Goal: Task Accomplishment & Management: Use online tool/utility

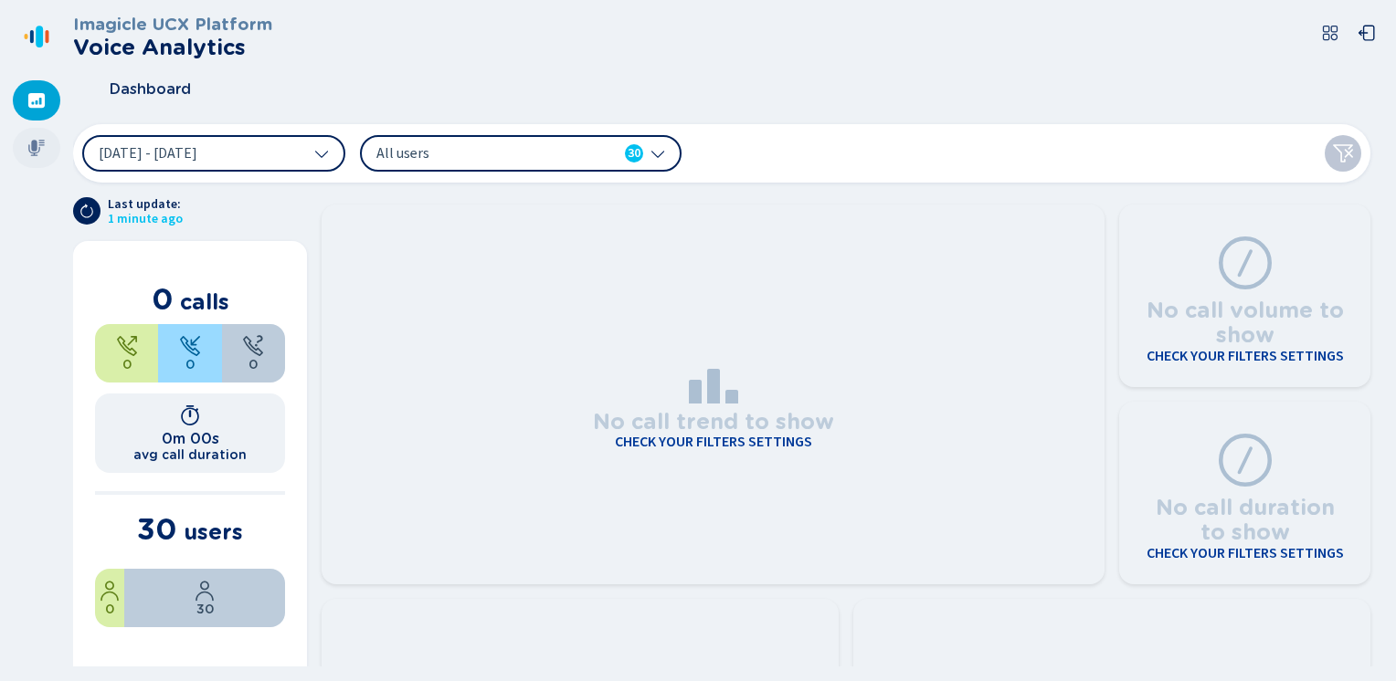
click at [31, 150] on icon at bounding box center [36, 148] width 18 height 18
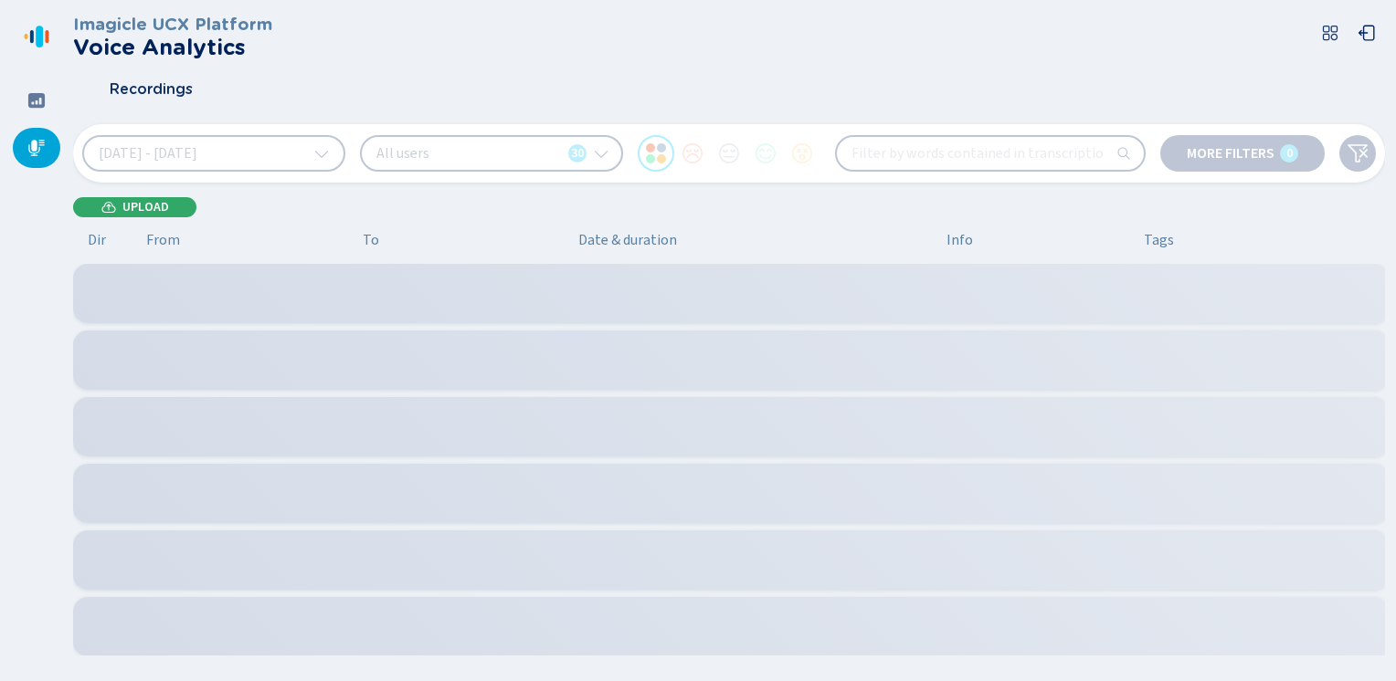
click at [121, 211] on button "Upload" at bounding box center [134, 207] width 123 height 21
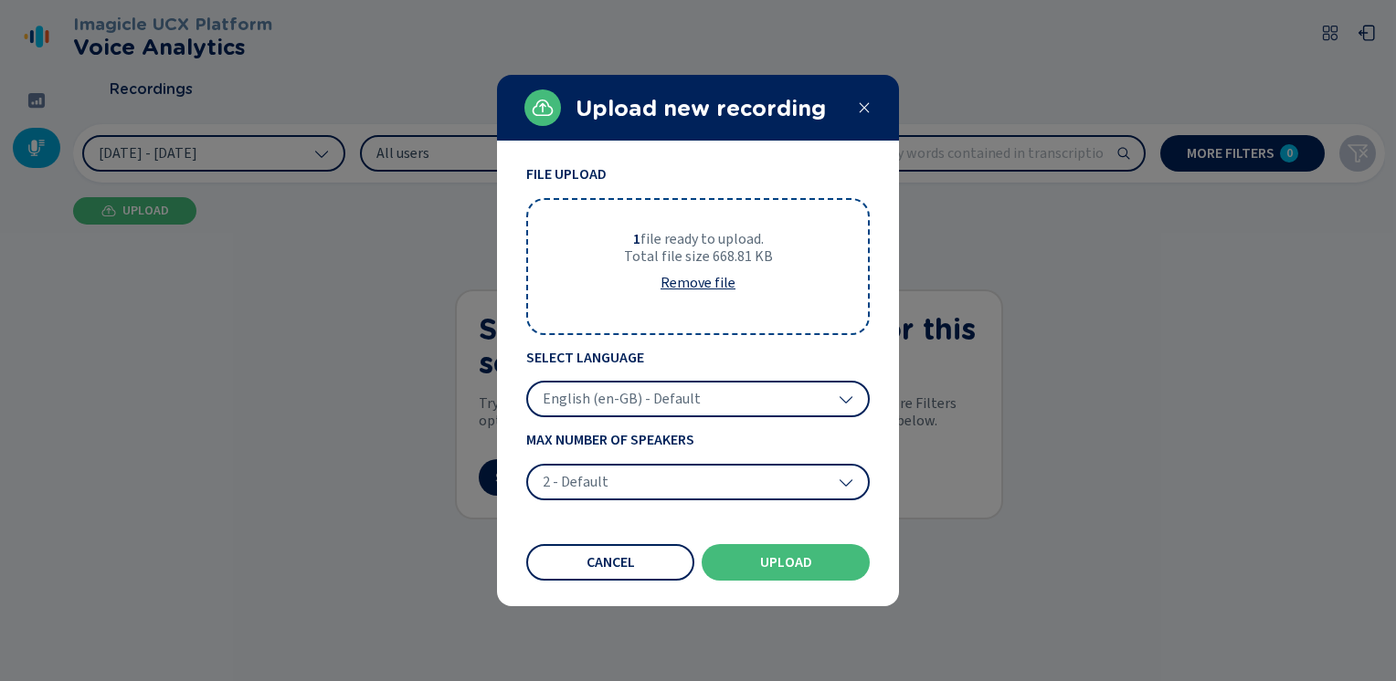
click at [621, 394] on span "English (en-GB) - Default" at bounding box center [622, 399] width 158 height 18
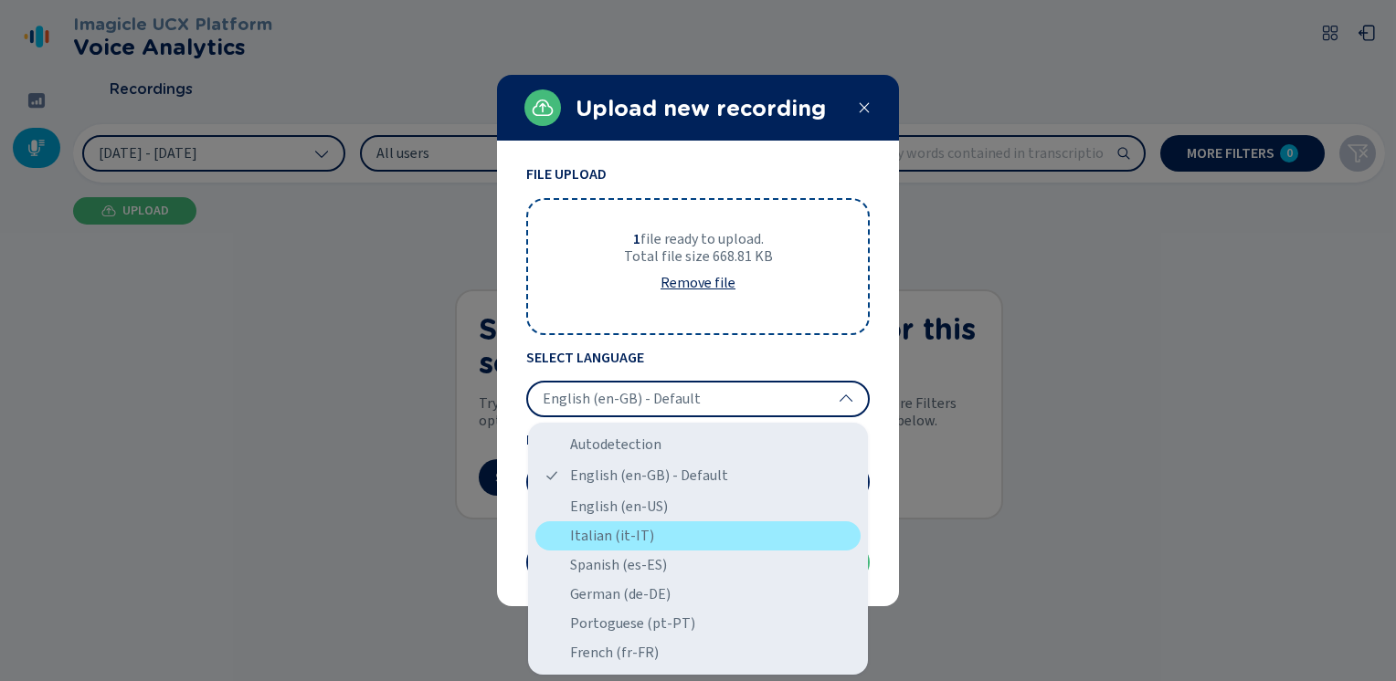
click at [564, 539] on div "Italian (it-IT)" at bounding box center [697, 536] width 325 height 29
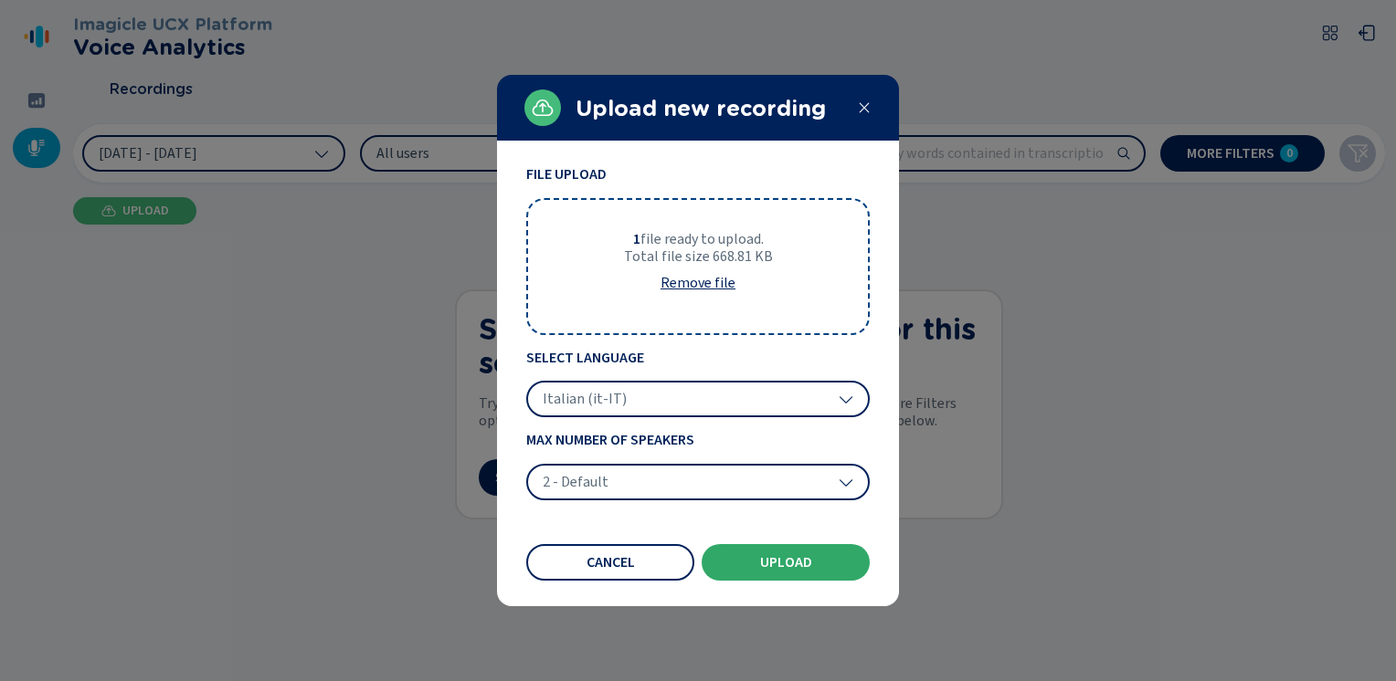
click at [760, 561] on span "Upload" at bounding box center [786, 562] width 52 height 15
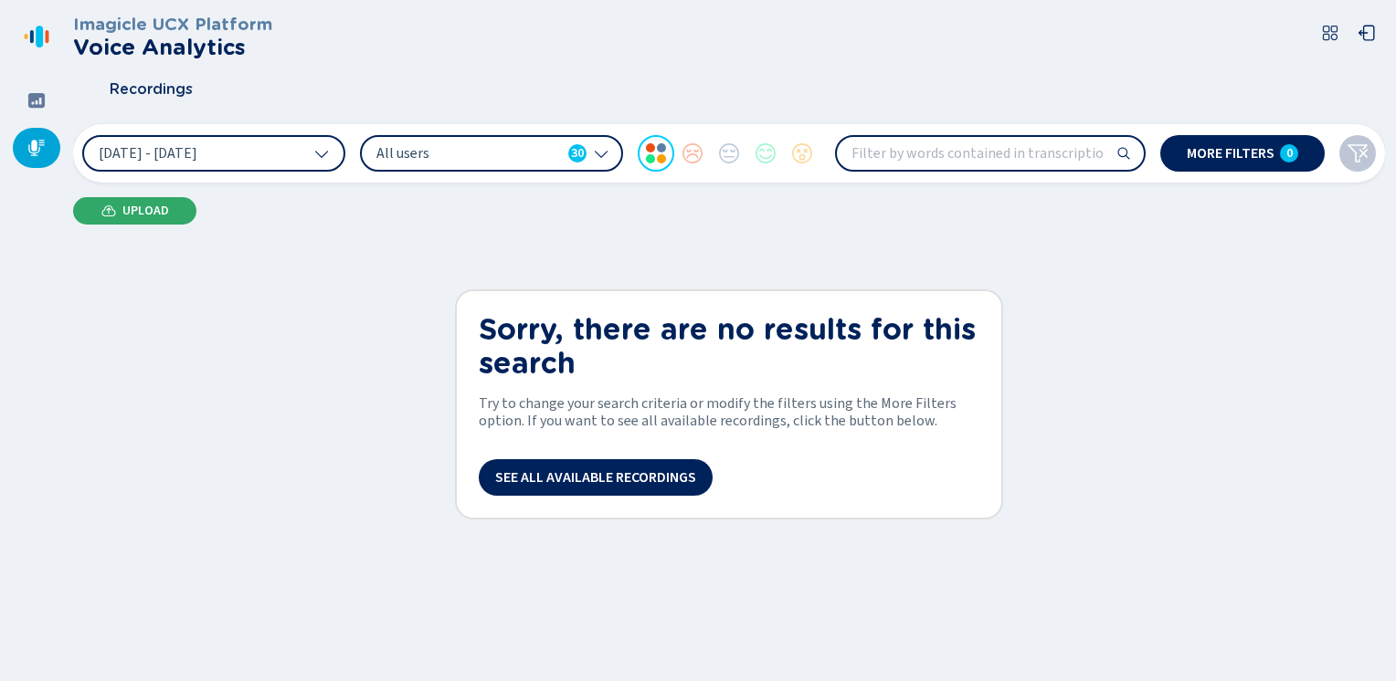
click at [130, 206] on span "Upload" at bounding box center [145, 211] width 47 height 15
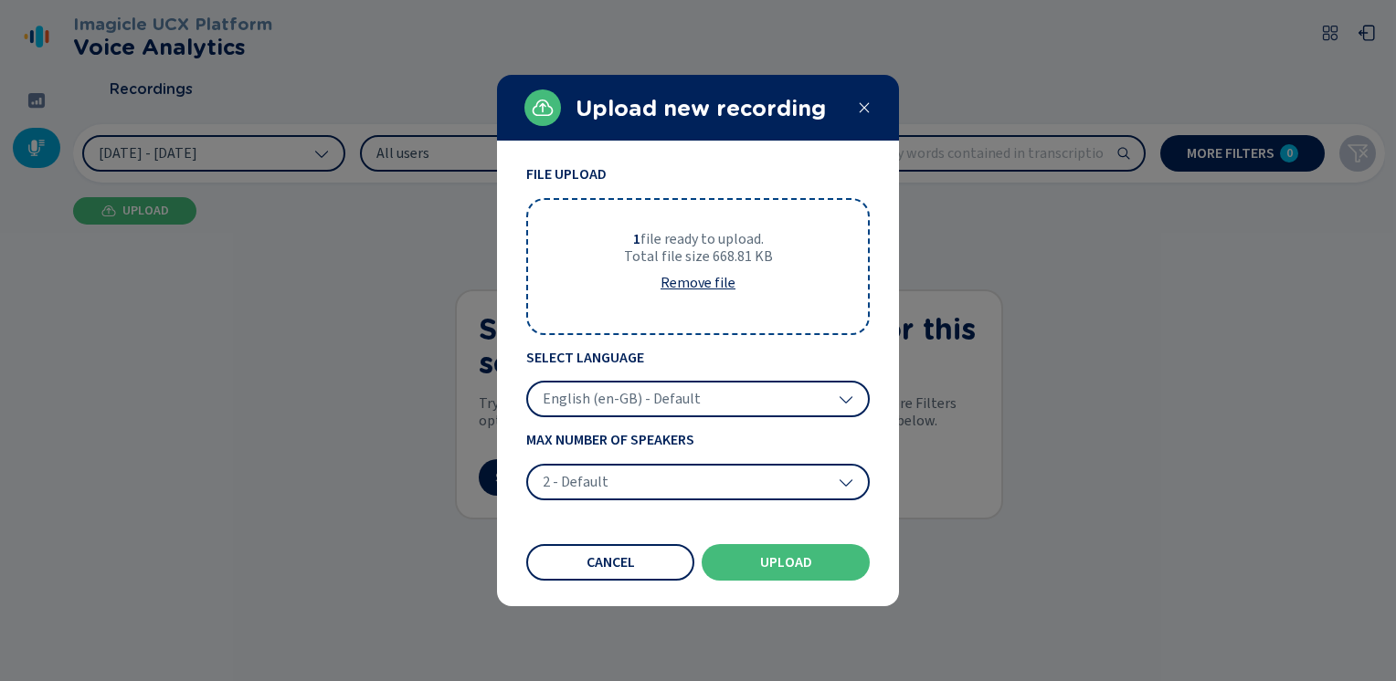
click at [642, 403] on span "English (en-GB) - Default" at bounding box center [622, 399] width 158 height 18
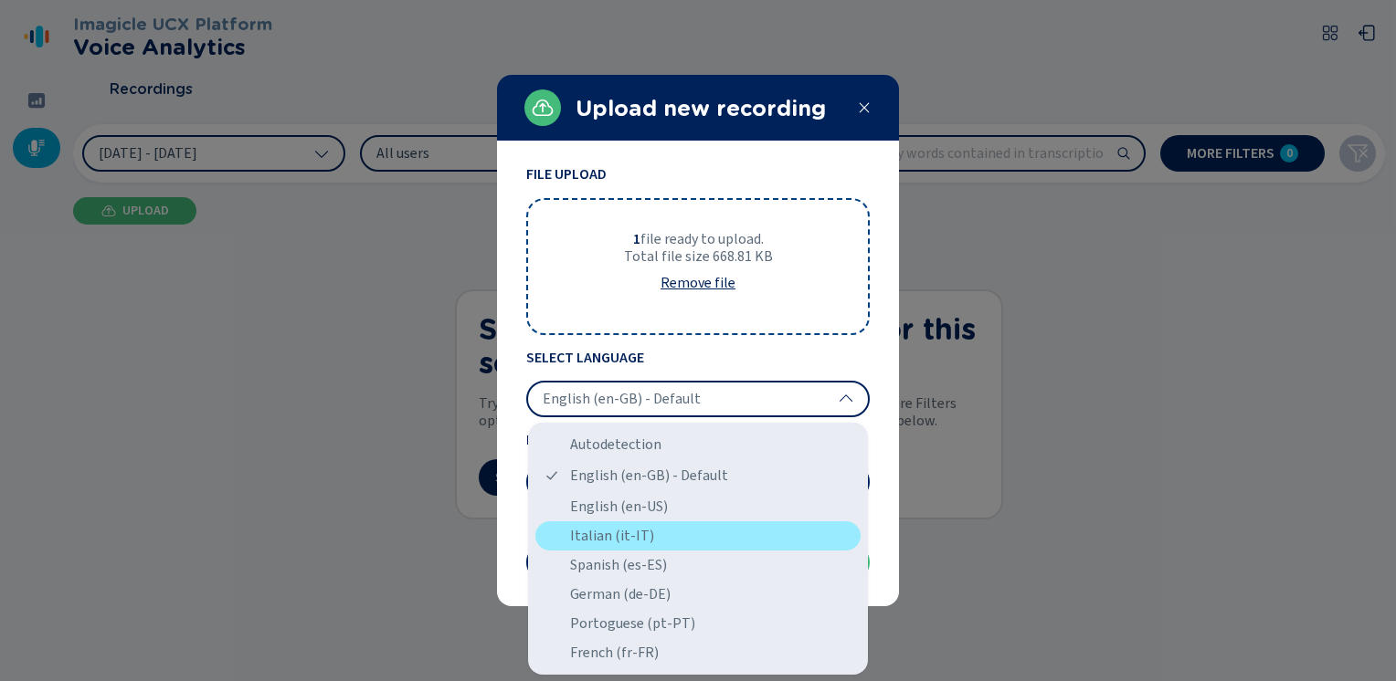
click at [606, 529] on div "Italian (it-IT)" at bounding box center [697, 536] width 325 height 29
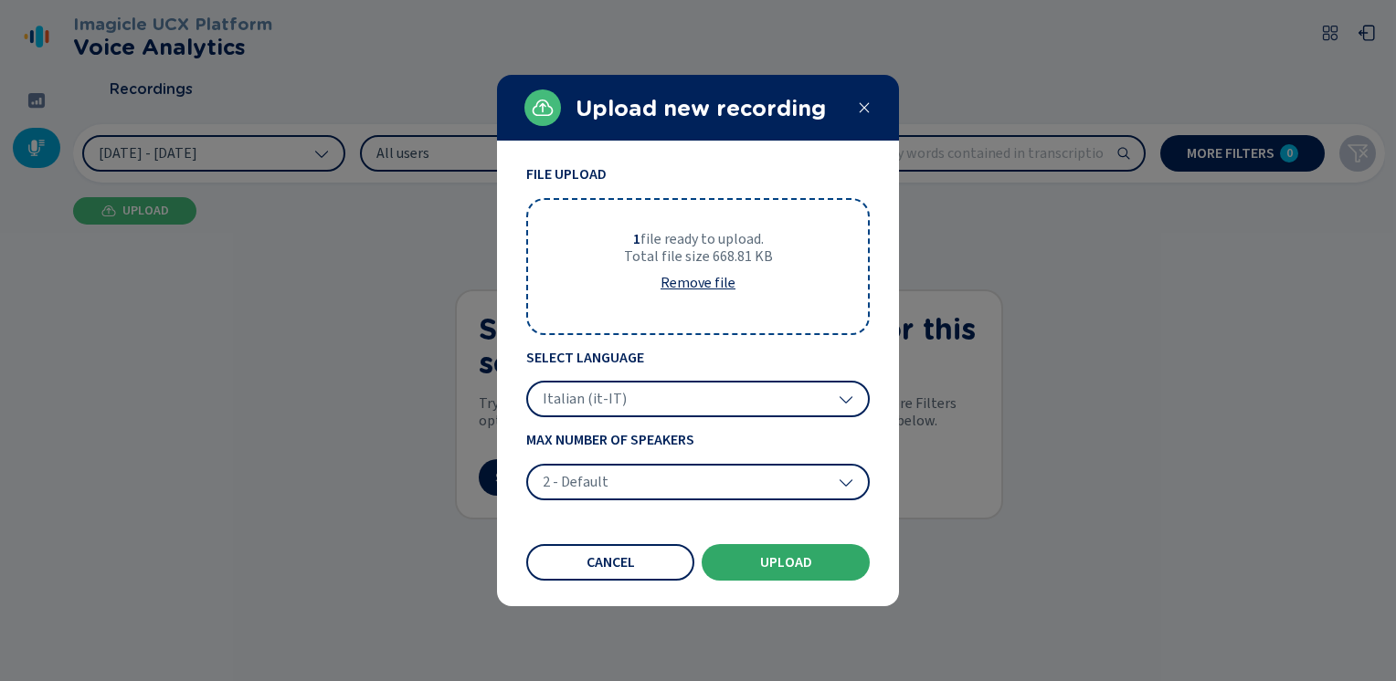
click at [778, 560] on span "Upload" at bounding box center [786, 562] width 52 height 15
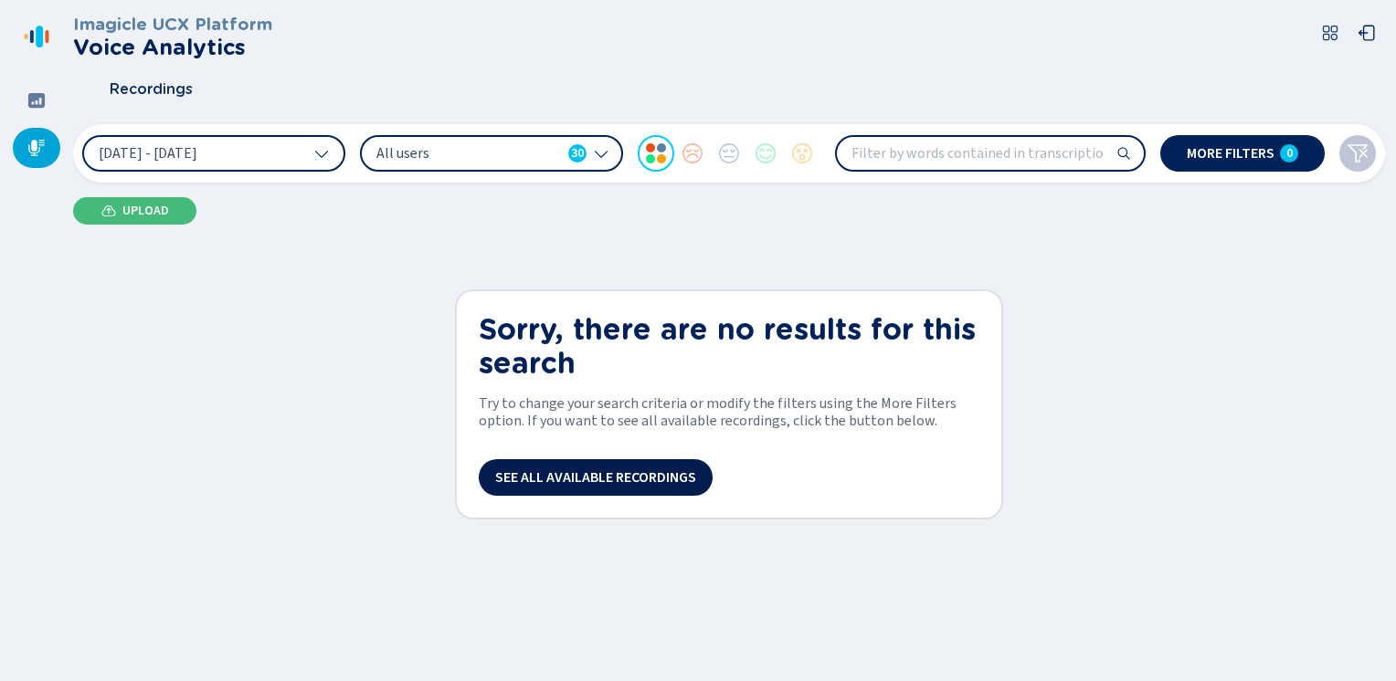
click at [589, 477] on span "See all available recordings" at bounding box center [595, 477] width 201 height 15
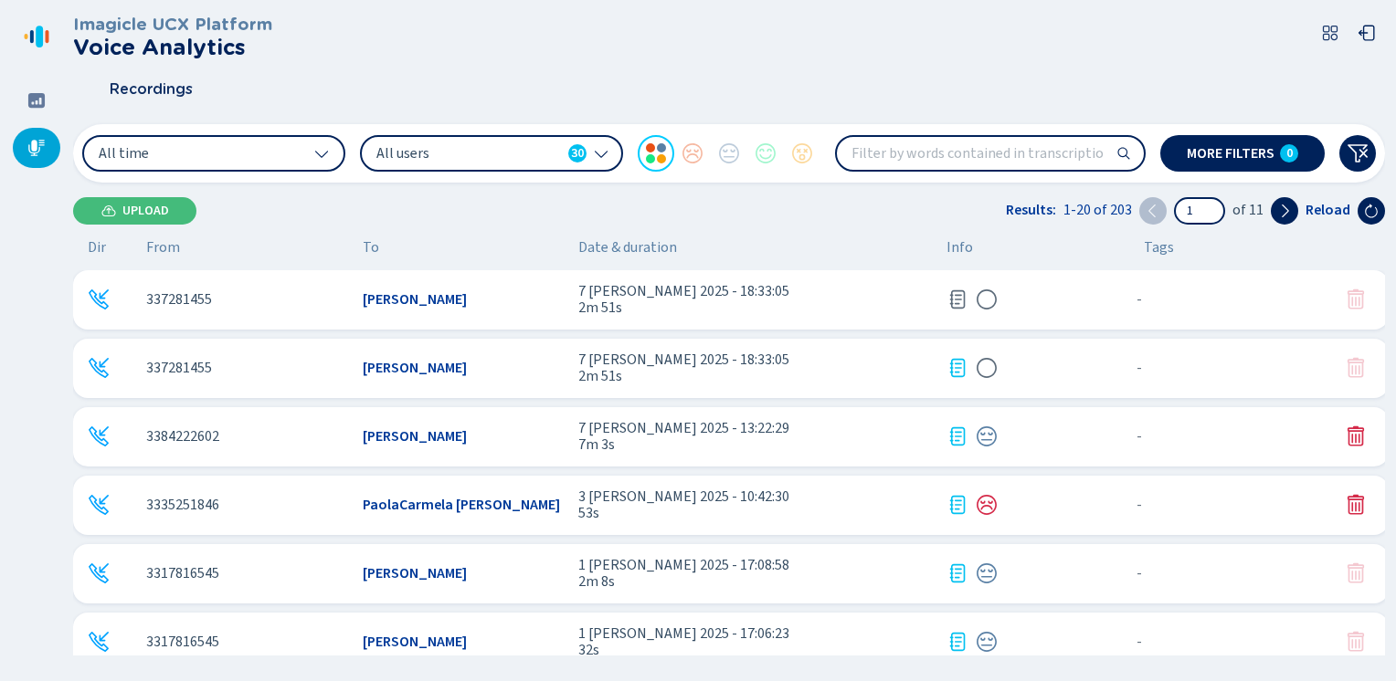
click at [957, 294] on icon at bounding box center [957, 300] width 22 height 22
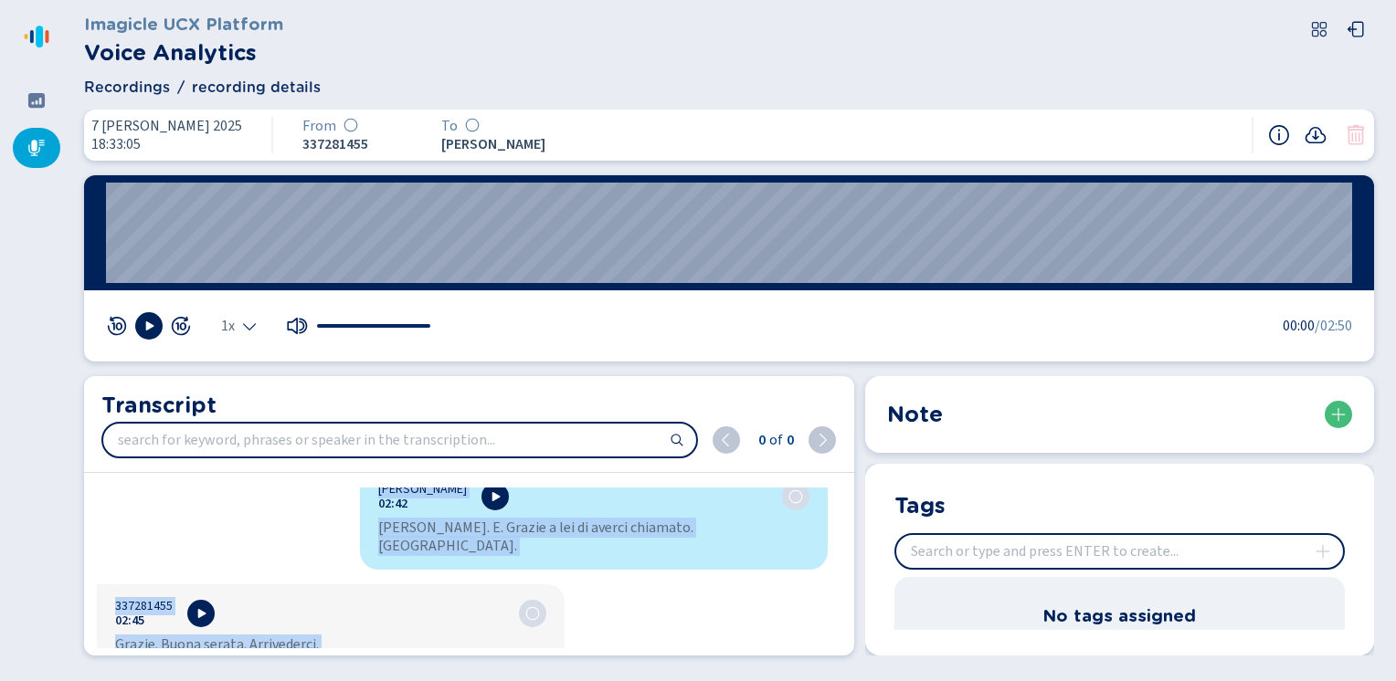
scroll to position [2761, 0]
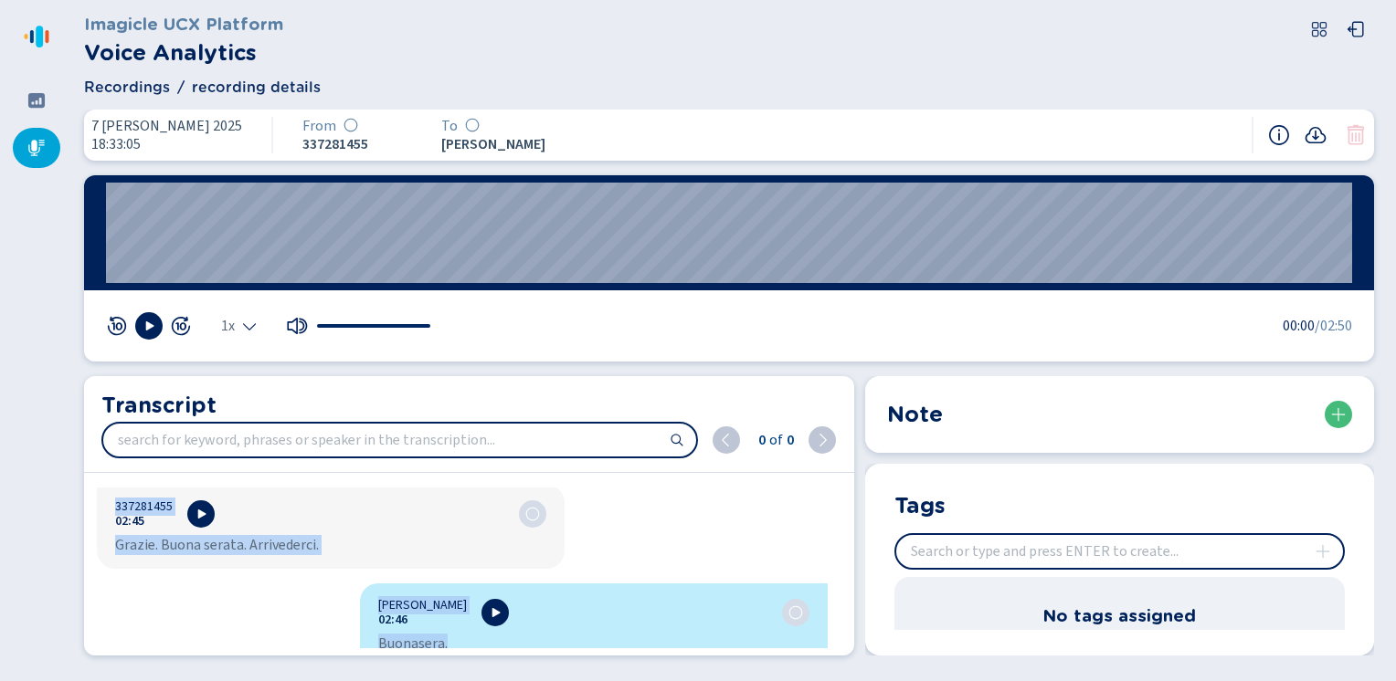
drag, startPoint x: 374, startPoint y: 507, endPoint x: 625, endPoint y: 674, distance: 301.7
click at [625, 674] on div "Imagicle UCX Platform Voice Analytics Recordings recording details 7 [PERSON_NA…" at bounding box center [734, 340] width 1323 height 681
copy div "Loremi Dolo Sitame 90:91 Consectet. Adipiscin el seddo. Eius Tempor. Inci utlab…"
